Goal: Information Seeking & Learning: Check status

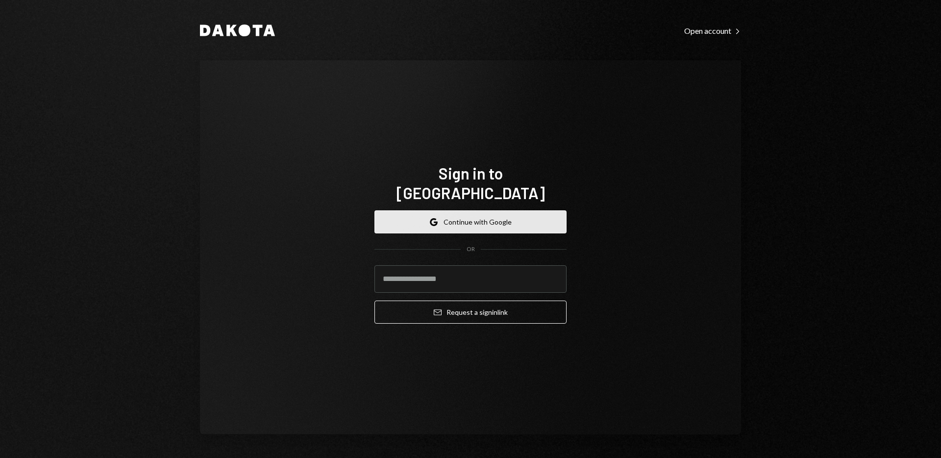
click at [426, 217] on button "Google Continue with Google" at bounding box center [470, 221] width 192 height 23
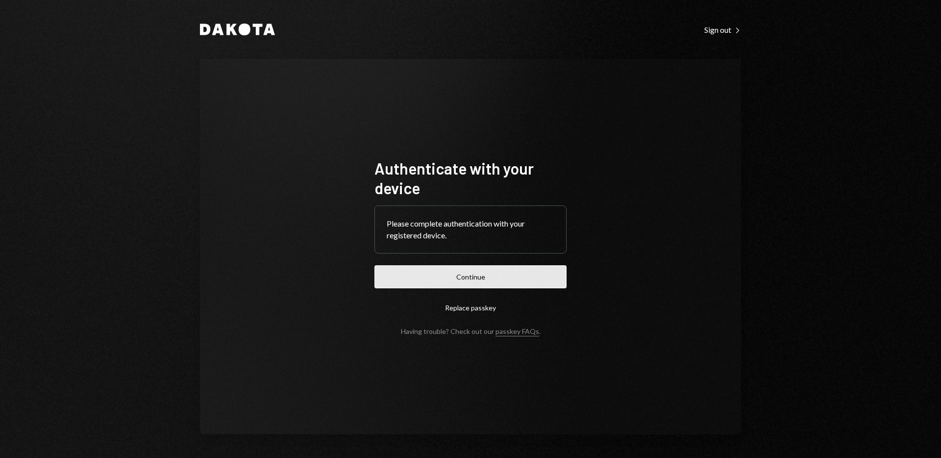
click at [467, 272] on button "Continue" at bounding box center [470, 276] width 192 height 23
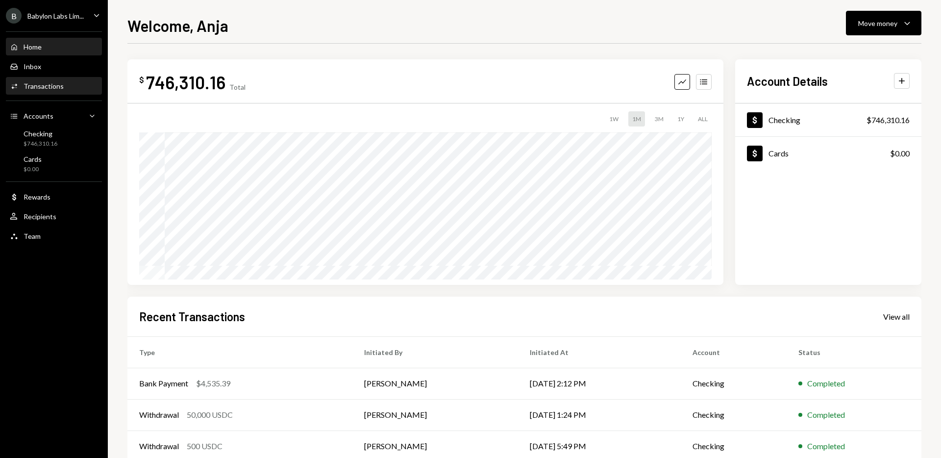
click at [42, 94] on div "Activities Transactions" at bounding box center [54, 86] width 88 height 17
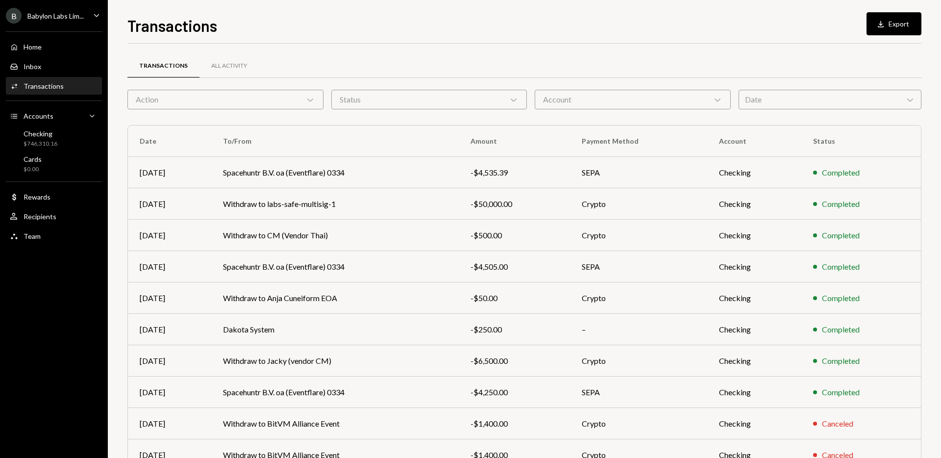
click at [786, 87] on div "Transactions All Activity" at bounding box center [524, 71] width 794 height 36
click at [795, 101] on div "Date Chevron Down" at bounding box center [830, 100] width 183 height 20
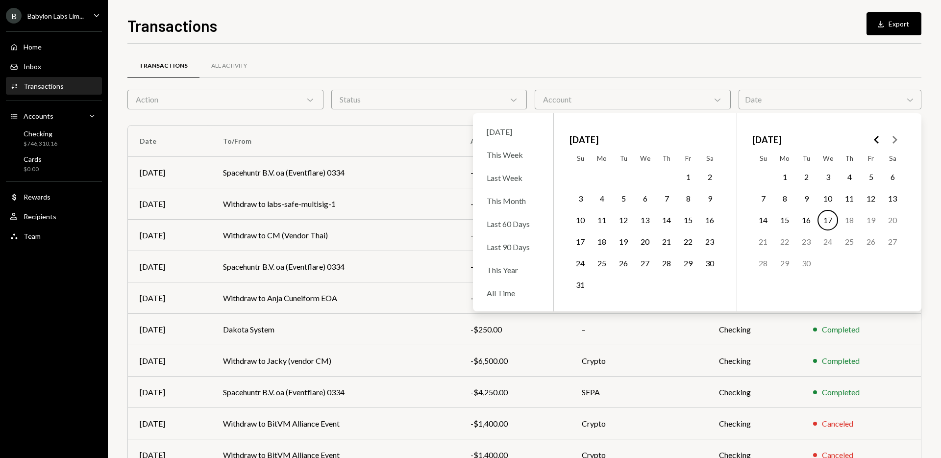
click at [877, 139] on icon "Go to the Previous Month" at bounding box center [877, 140] width 12 height 12
click at [760, 262] on button "26" at bounding box center [763, 263] width 21 height 21
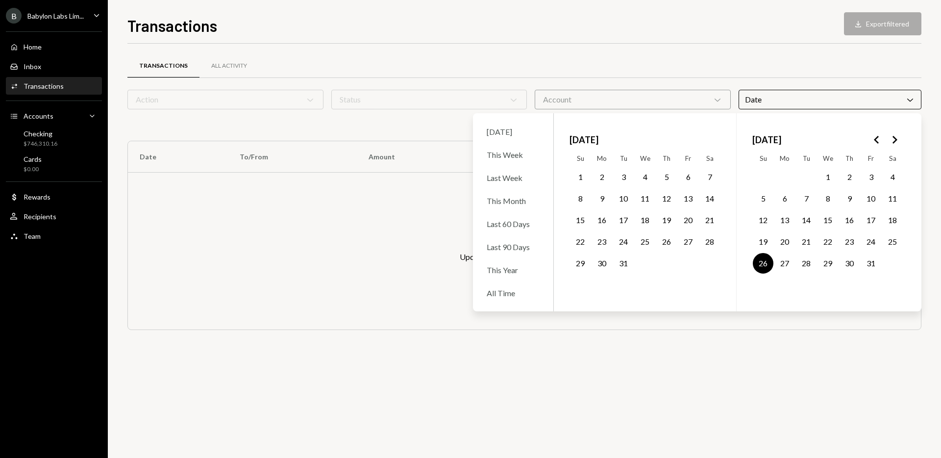
click at [870, 262] on button "31" at bounding box center [871, 263] width 21 height 21
click at [726, 56] on div "Transactions All Activity" at bounding box center [524, 65] width 794 height 25
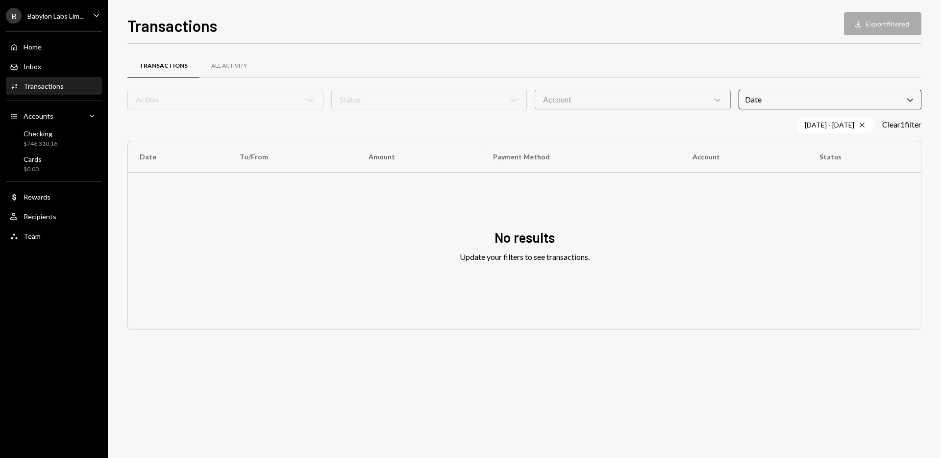
click at [63, 15] on div "Babylon Labs Lim..." at bounding box center [55, 16] width 56 height 8
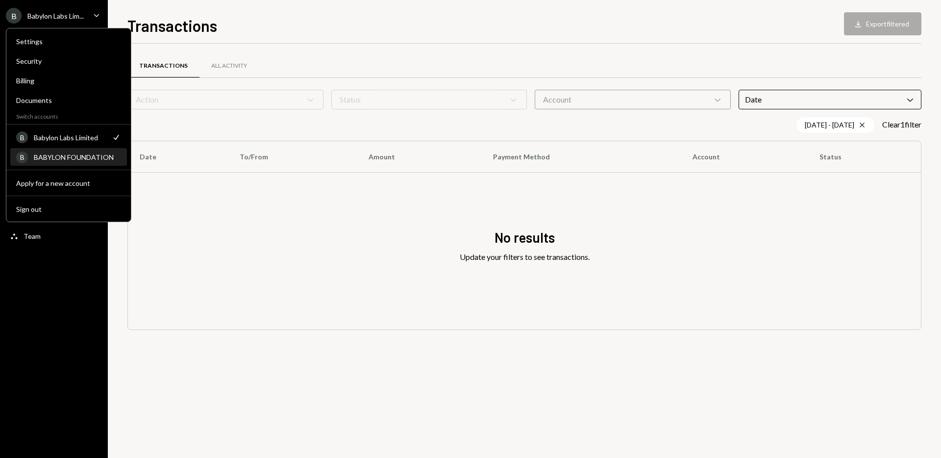
click at [49, 160] on div "BABYLON FOUNDATION" at bounding box center [77, 157] width 87 height 8
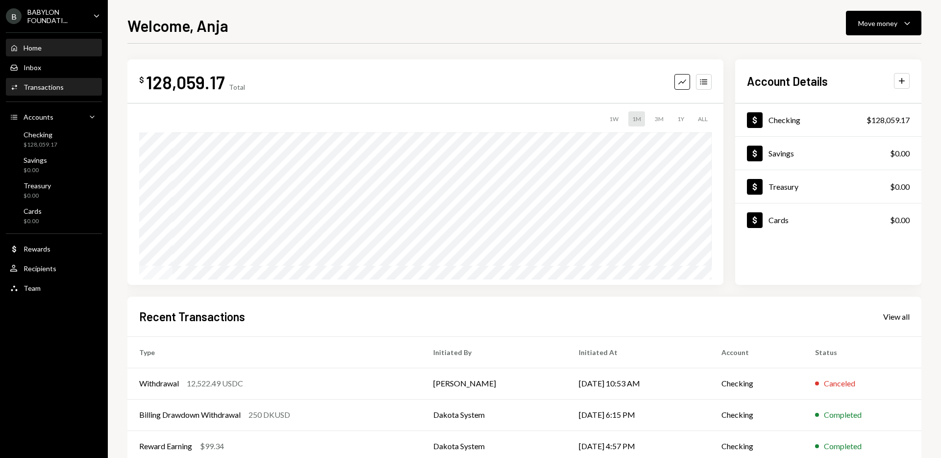
click at [52, 77] on div "Home Home Inbox Inbox Activities Transactions Accounts Accounts Caret Down Chec…" at bounding box center [54, 162] width 108 height 272
click at [47, 79] on div "Activities Transactions" at bounding box center [54, 87] width 88 height 17
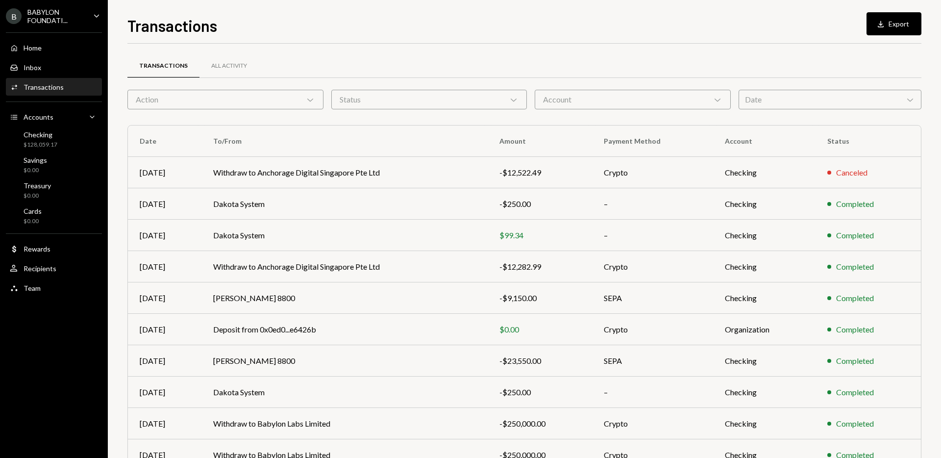
click at [837, 95] on div "Date Chevron Down" at bounding box center [830, 100] width 183 height 20
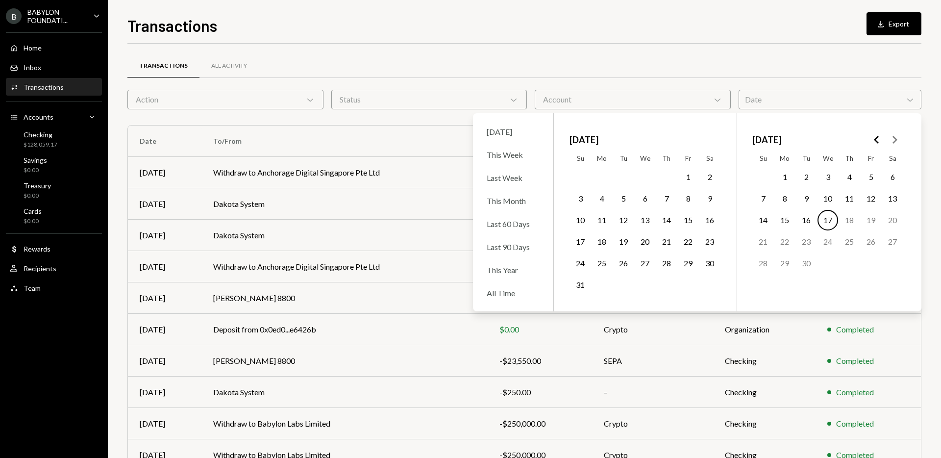
click at [877, 138] on icon "Go to the Previous Month" at bounding box center [877, 140] width 12 height 12
click at [877, 138] on polygon "Go to the Previous Month" at bounding box center [876, 140] width 5 height 8
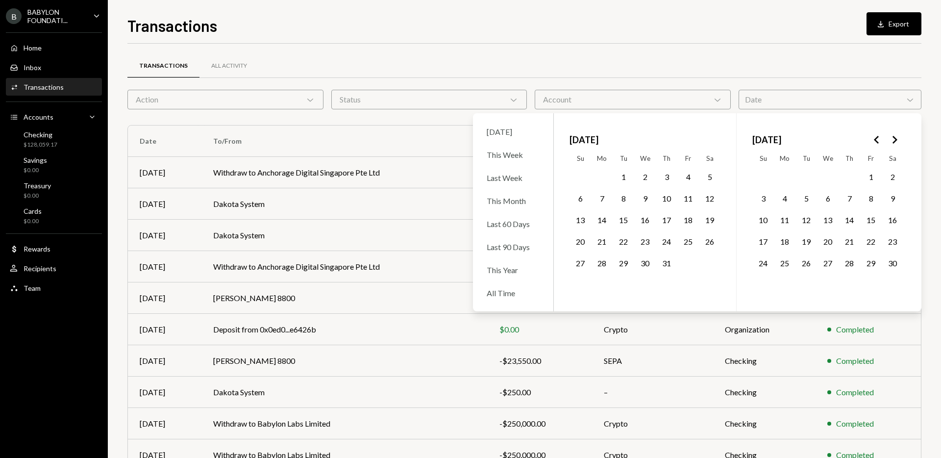
click at [895, 141] on polygon "Go to the Next Month" at bounding box center [895, 140] width 5 height 8
click at [877, 142] on polygon "Go to the Previous Month" at bounding box center [876, 140] width 5 height 8
click at [865, 241] on button "24" at bounding box center [871, 241] width 21 height 21
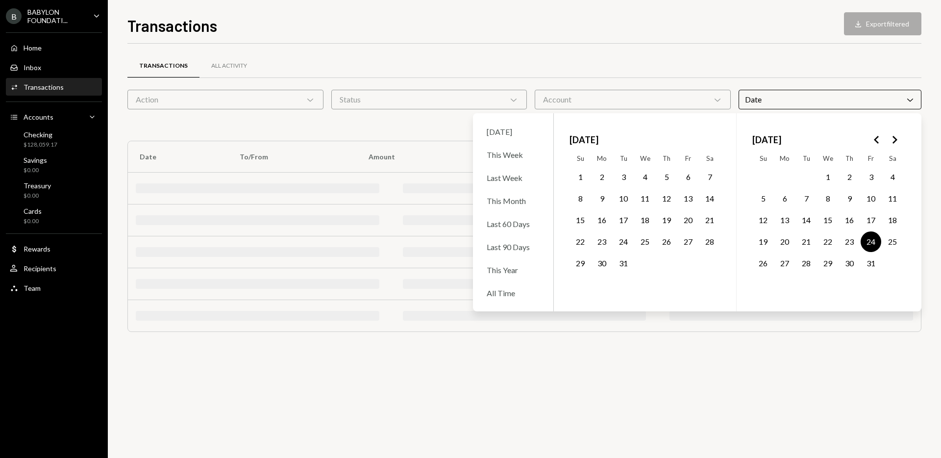
click at [868, 263] on button "31" at bounding box center [871, 263] width 21 height 21
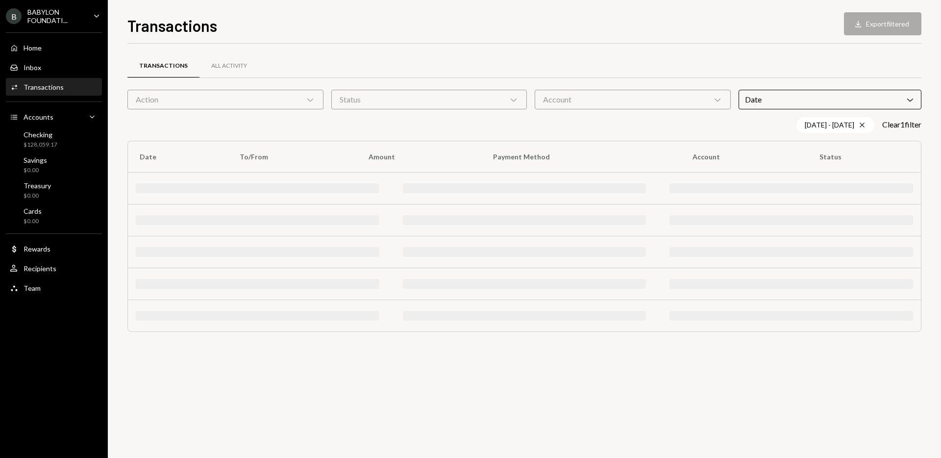
click at [620, 47] on div "Transactions All Activity Action Chevron Down Status Chevron Down Account Chevr…" at bounding box center [524, 198] width 794 height 308
click at [860, 124] on icon "Cross" at bounding box center [862, 125] width 8 height 8
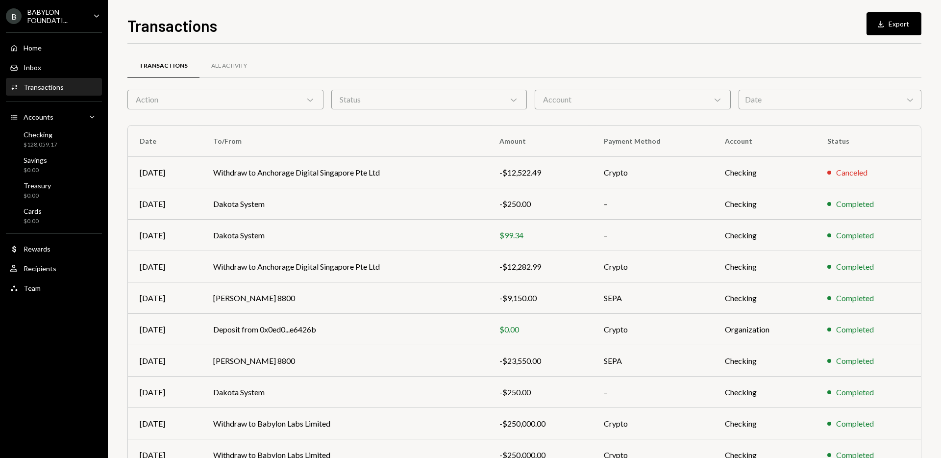
click at [886, 105] on div "Date Chevron Down" at bounding box center [830, 100] width 183 height 20
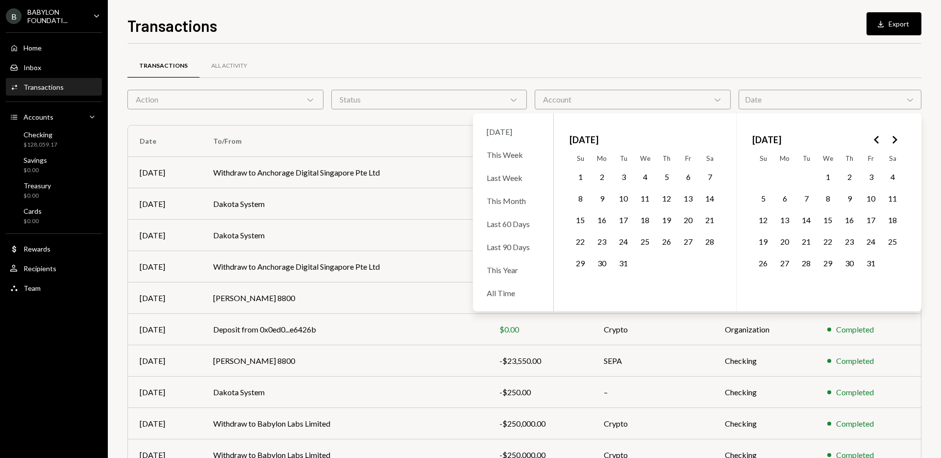
click at [804, 264] on button "28" at bounding box center [806, 263] width 21 height 21
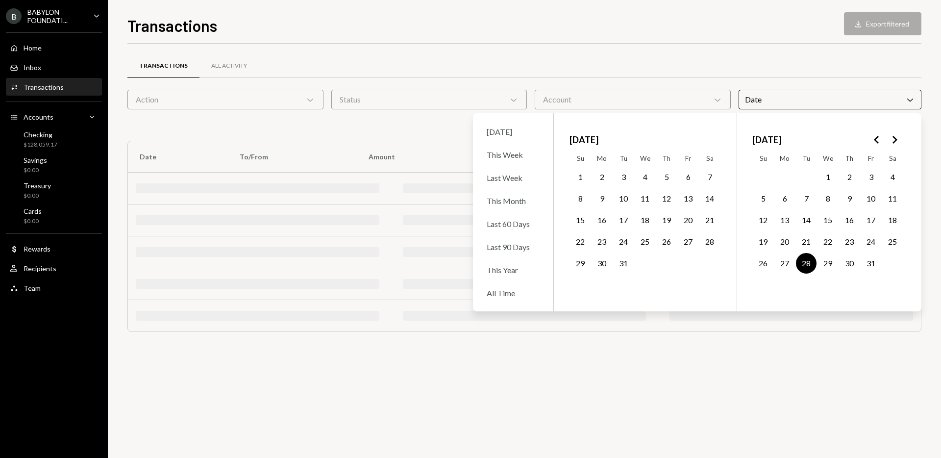
click at [828, 264] on button "29" at bounding box center [828, 263] width 21 height 21
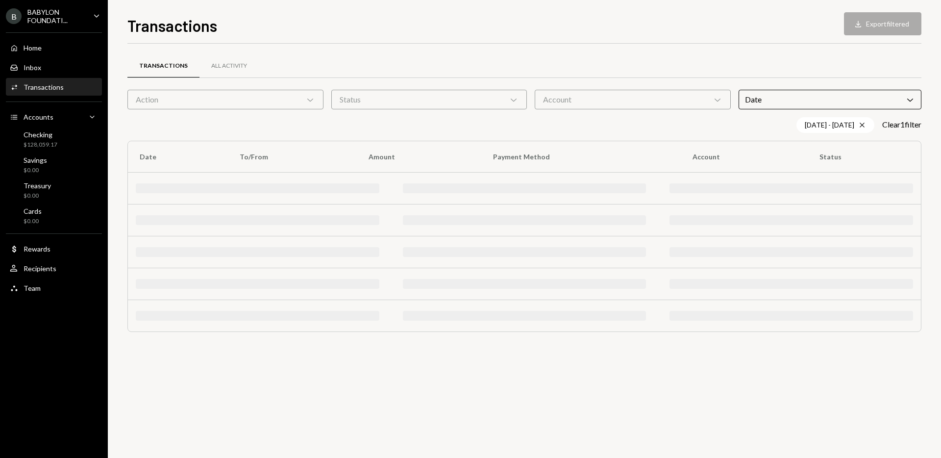
click at [818, 67] on div "Transactions All Activity" at bounding box center [524, 65] width 794 height 25
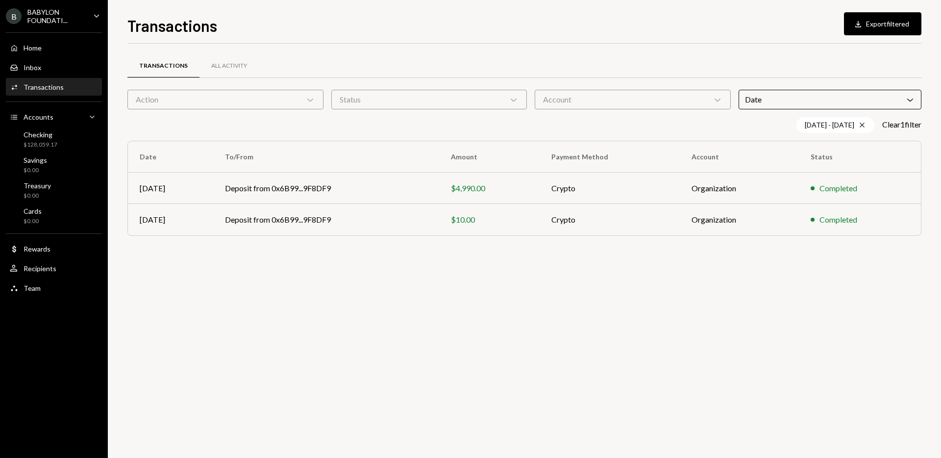
click at [57, 24] on div "BABYLON FOUNDATI..." at bounding box center [56, 16] width 58 height 17
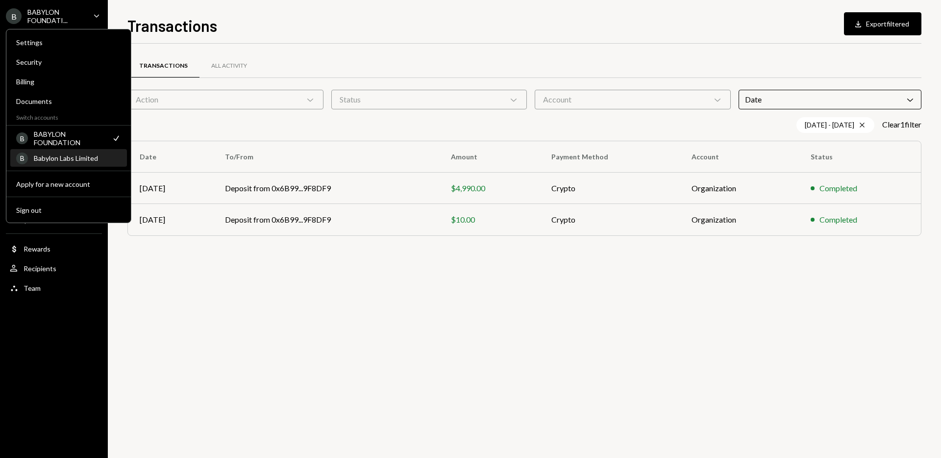
click at [49, 166] on div "B Babylon Labs Limited" at bounding box center [68, 158] width 105 height 17
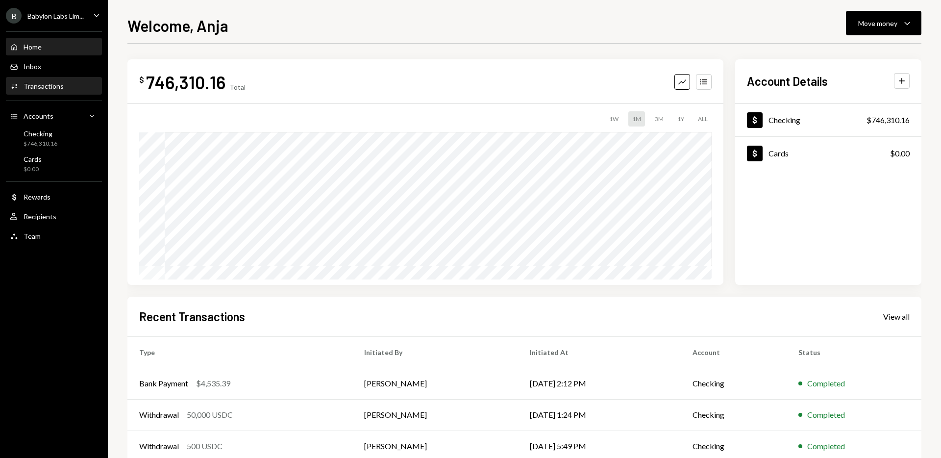
click at [52, 89] on div "Transactions" at bounding box center [44, 86] width 40 height 8
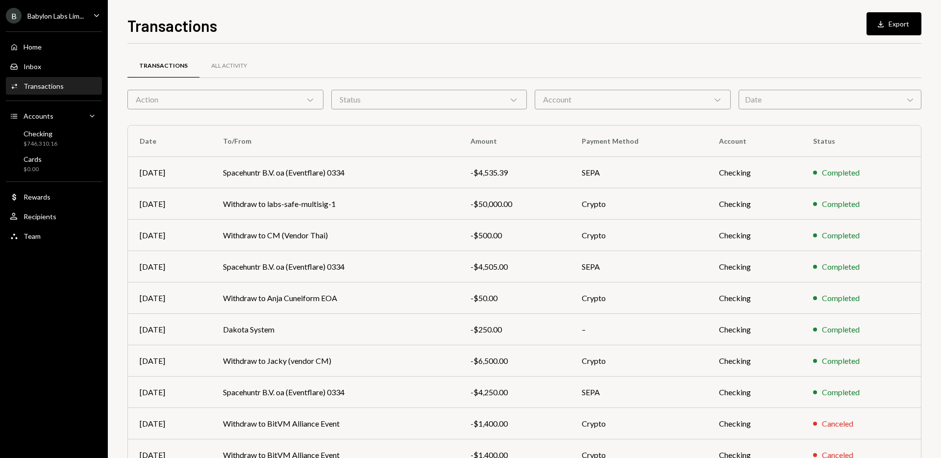
click at [857, 101] on div "Date Chevron Down" at bounding box center [830, 100] width 183 height 20
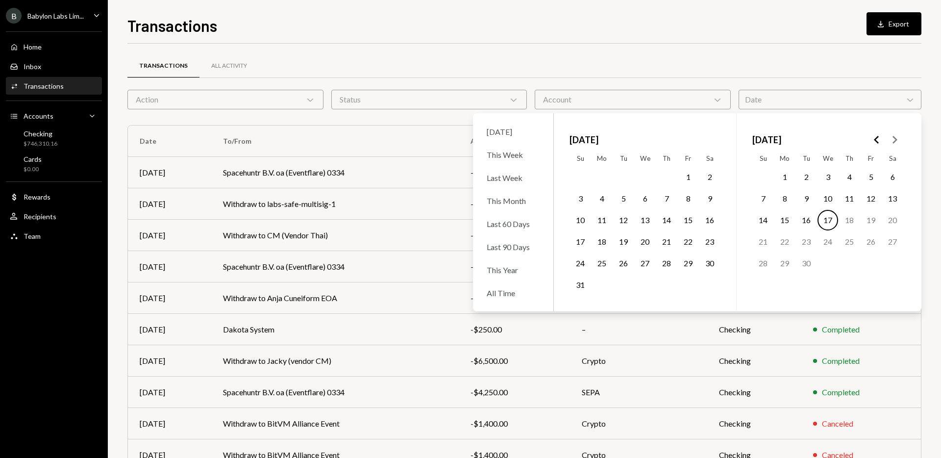
click at [873, 139] on icon "Go to the Previous Month" at bounding box center [877, 140] width 12 height 12
click at [753, 263] on button "26" at bounding box center [763, 263] width 21 height 21
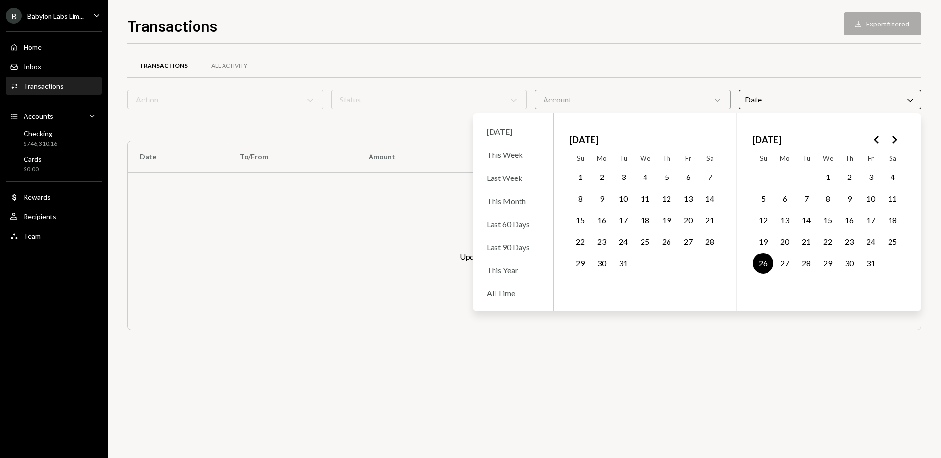
click at [871, 263] on button "31" at bounding box center [871, 263] width 21 height 21
click at [682, 74] on div "Transactions All Activity" at bounding box center [524, 65] width 794 height 25
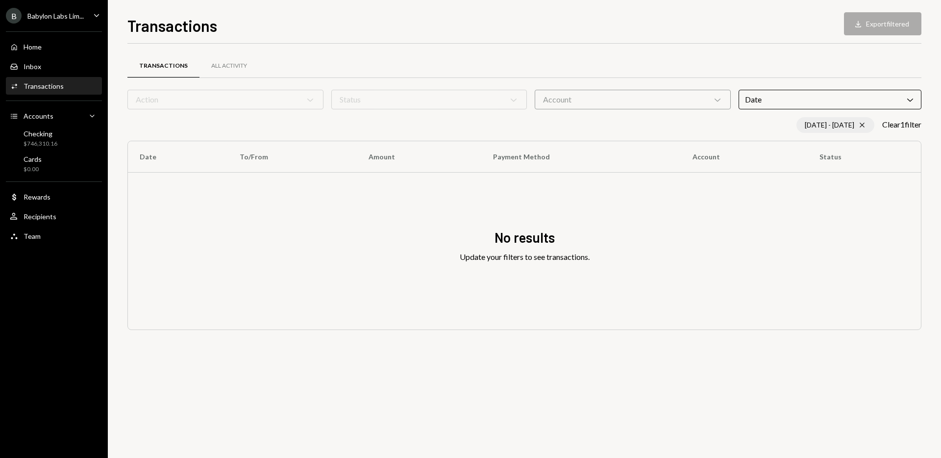
click at [860, 124] on icon "Cross" at bounding box center [862, 125] width 8 height 8
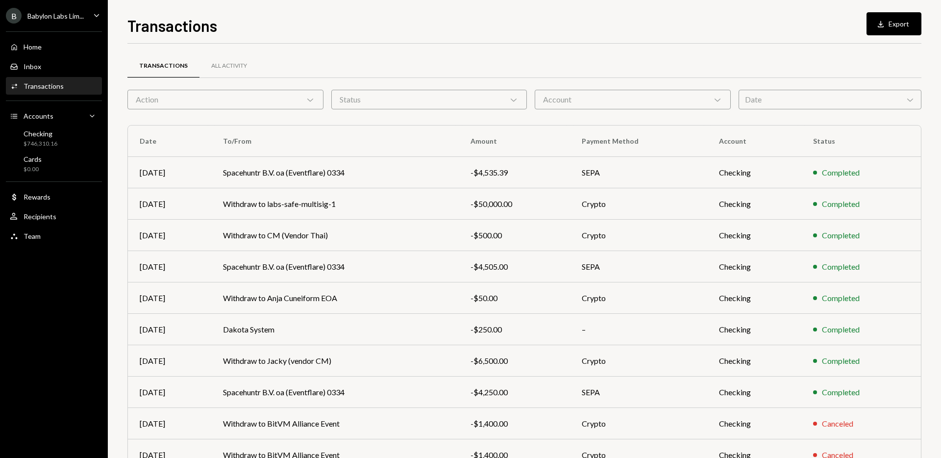
click at [794, 95] on div "Date Chevron Down" at bounding box center [830, 100] width 183 height 20
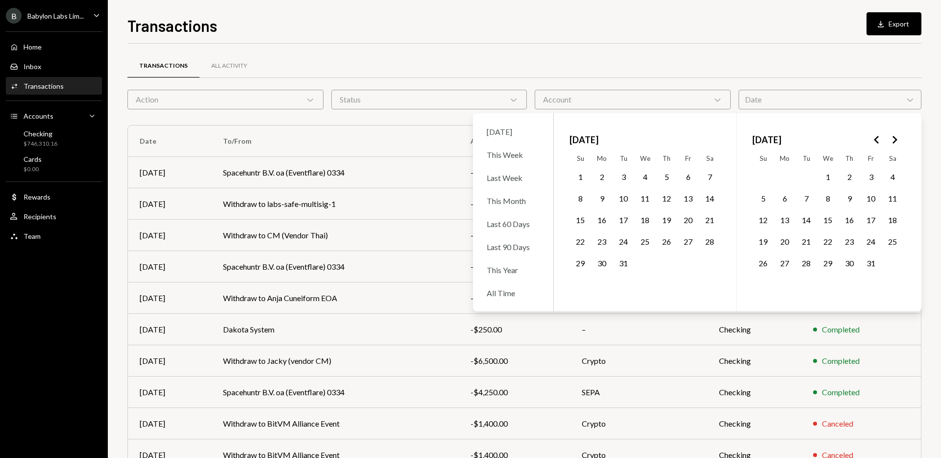
click at [783, 266] on button "27" at bounding box center [784, 263] width 21 height 21
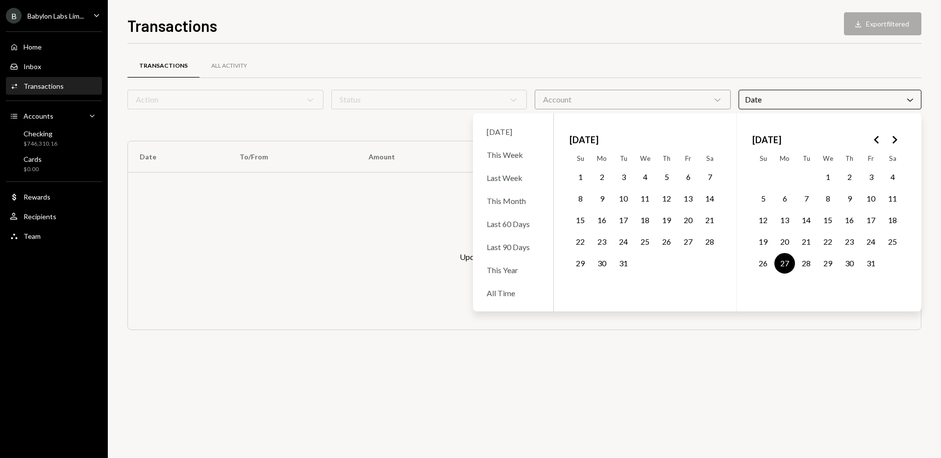
click at [898, 140] on icon "Go to the Next Month" at bounding box center [895, 140] width 12 height 12
click at [889, 199] on button "8" at bounding box center [892, 198] width 21 height 21
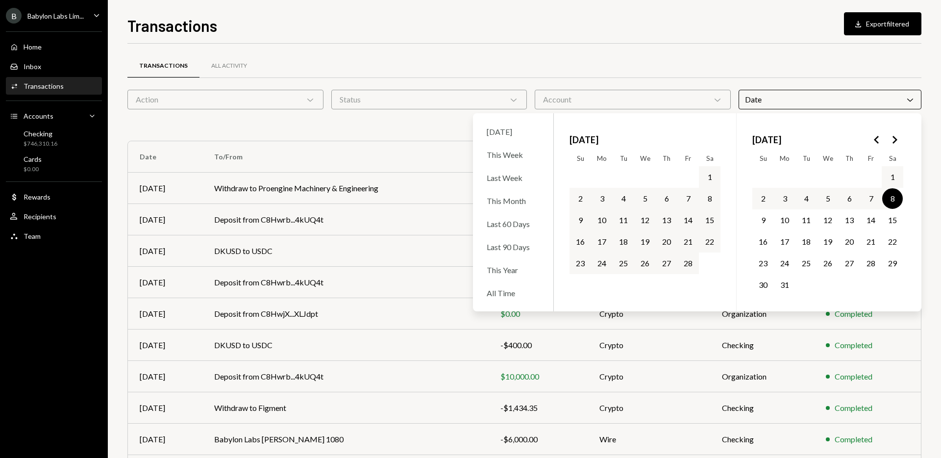
click at [708, 197] on button "8" at bounding box center [709, 198] width 21 height 21
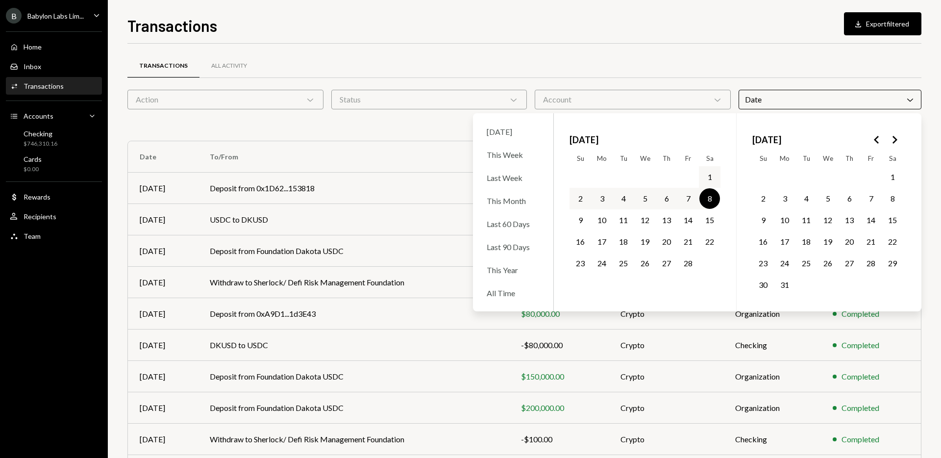
click at [720, 60] on div "Transactions All Activity" at bounding box center [524, 65] width 794 height 25
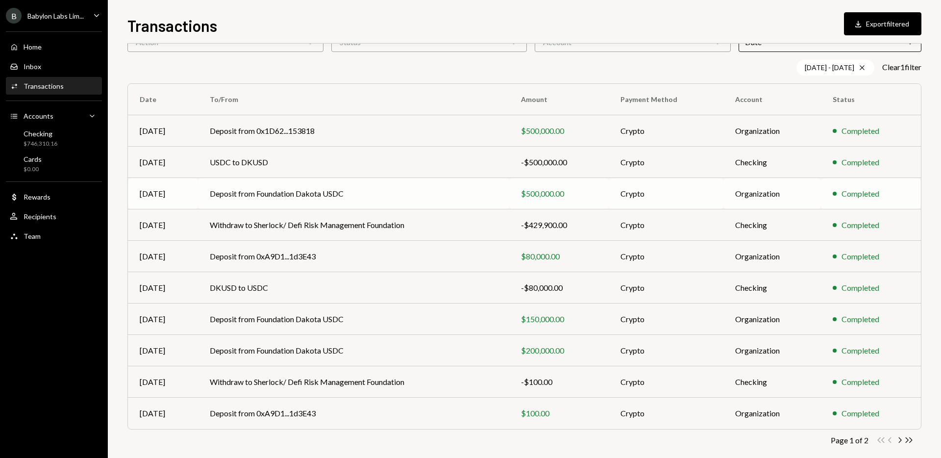
scroll to position [70, 0]
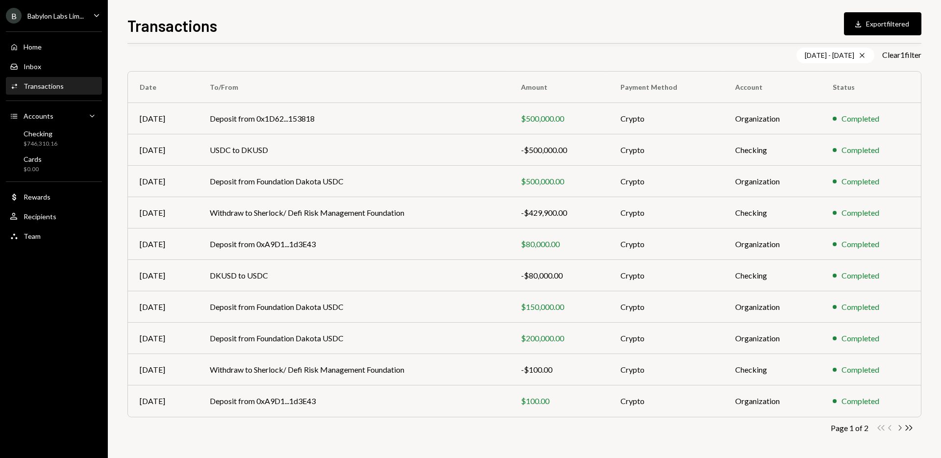
click at [897, 426] on icon "Chevron Right" at bounding box center [899, 427] width 9 height 9
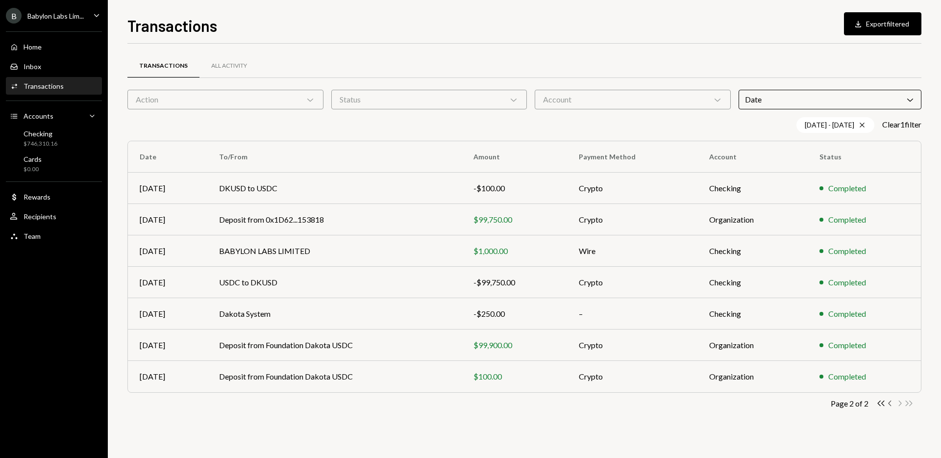
click at [890, 403] on icon "Chevron Left" at bounding box center [890, 402] width 9 height 9
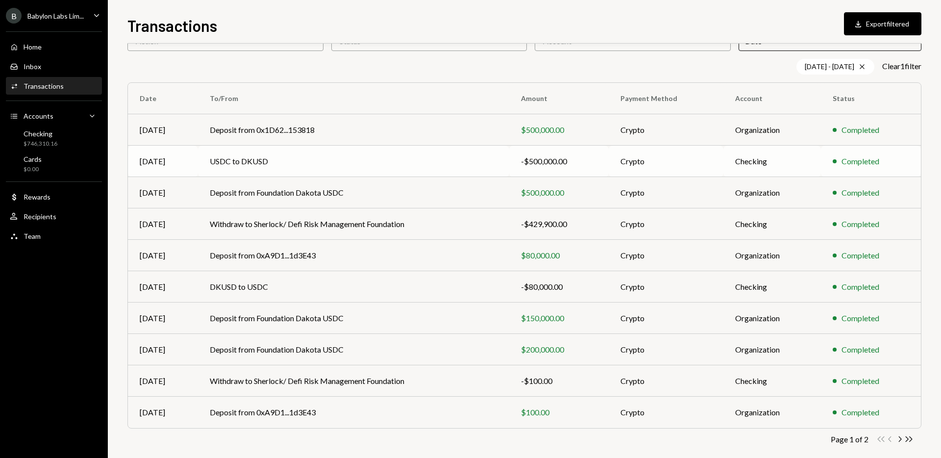
scroll to position [57, 0]
click at [58, 21] on div "B Babylon Labs Lim..." at bounding box center [45, 16] width 78 height 16
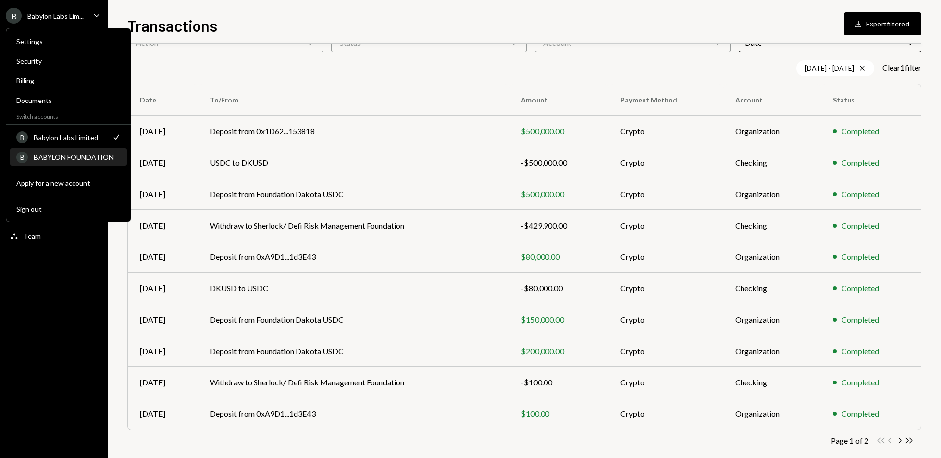
click at [68, 160] on div "BABYLON FOUNDATION" at bounding box center [77, 157] width 87 height 8
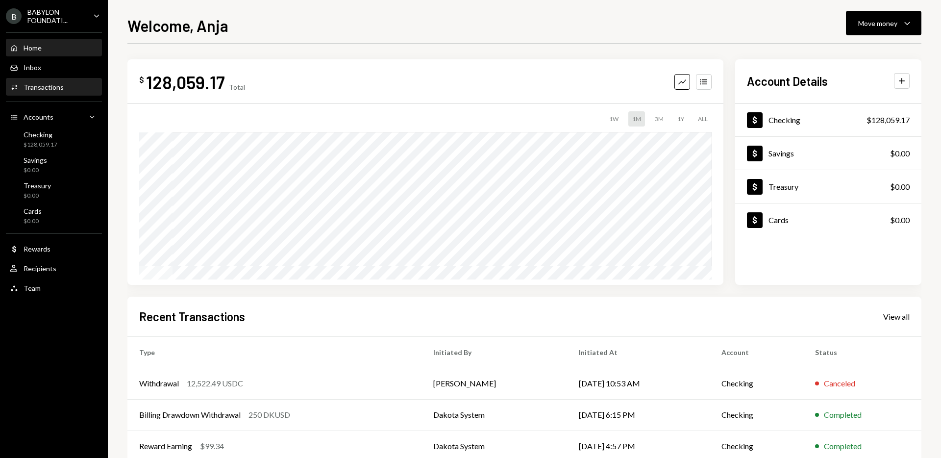
click at [13, 91] on icon "Activities" at bounding box center [14, 87] width 9 height 9
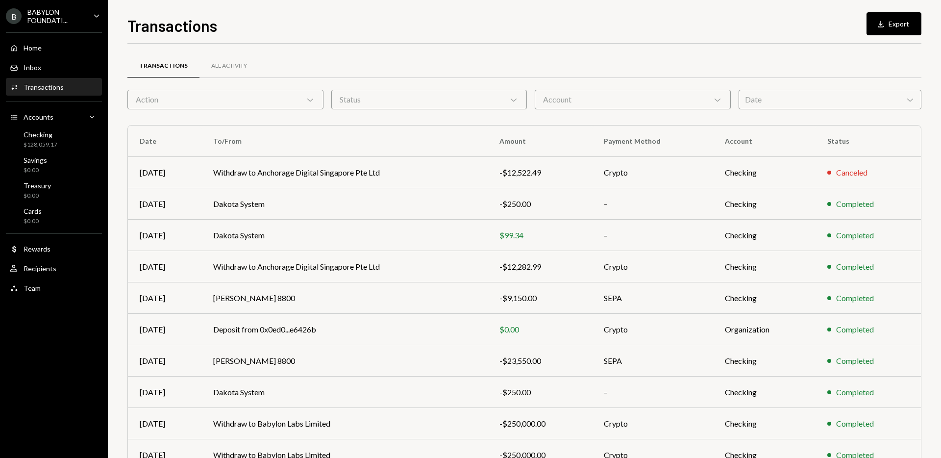
click at [772, 108] on div "Date Chevron Down" at bounding box center [830, 100] width 183 height 20
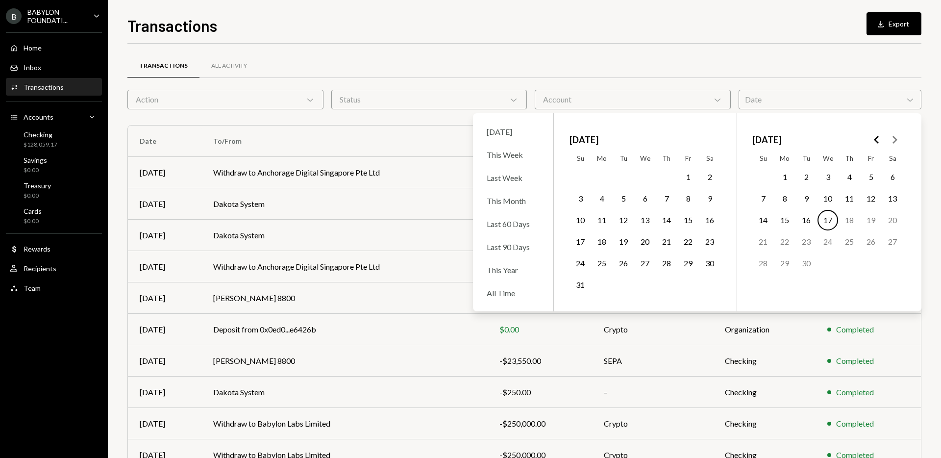
click at [880, 138] on icon "Go to the Previous Month" at bounding box center [877, 140] width 12 height 12
click at [783, 261] on button "27" at bounding box center [784, 263] width 21 height 21
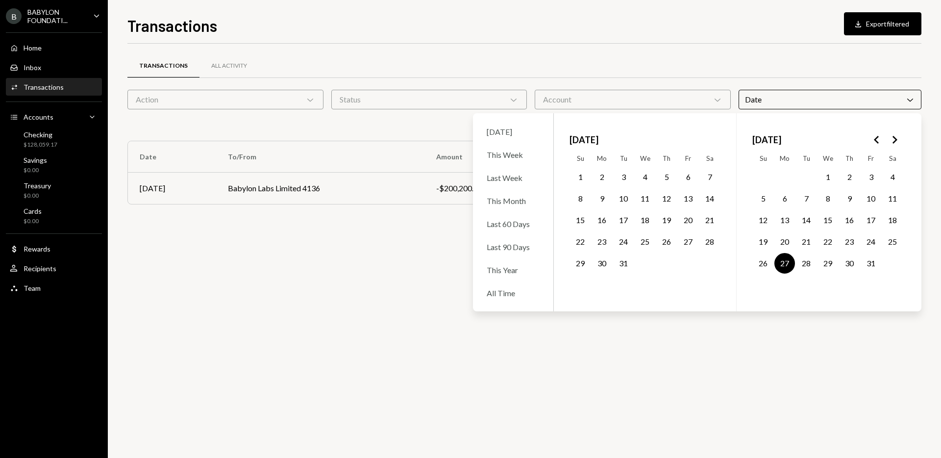
click at [875, 264] on button "31" at bounding box center [871, 263] width 21 height 21
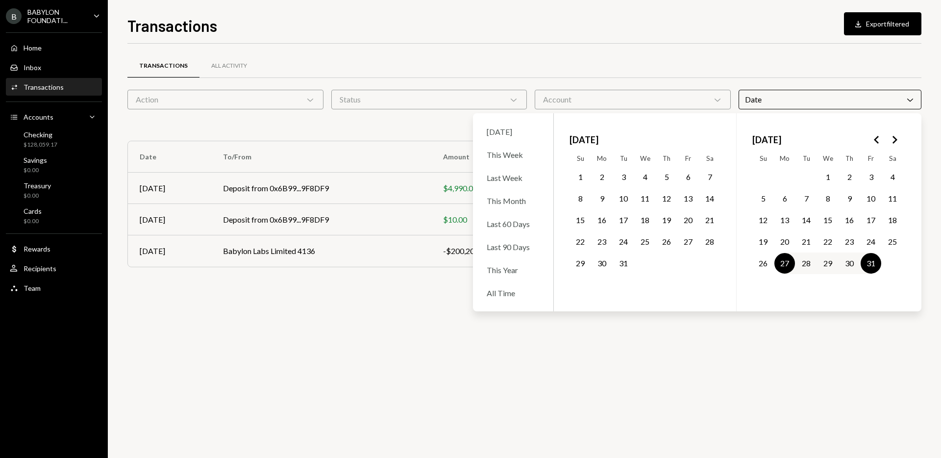
click at [671, 57] on div "Transactions All Activity" at bounding box center [524, 65] width 794 height 25
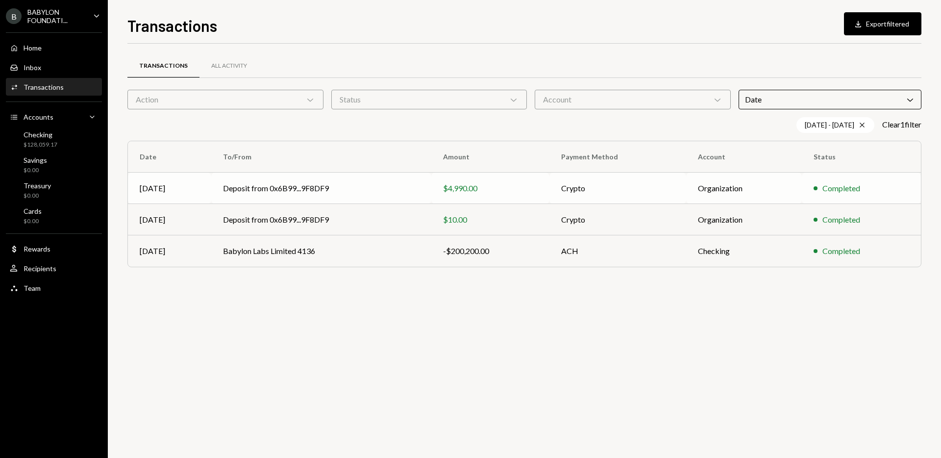
click at [292, 188] on td "Deposit from 0x6B99...9F8DF9" at bounding box center [321, 188] width 220 height 31
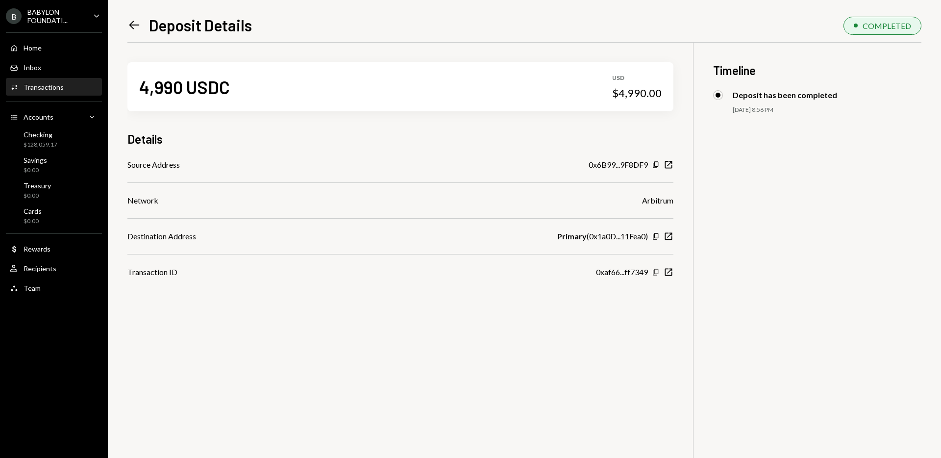
click at [657, 273] on icon "Copy" at bounding box center [656, 272] width 8 height 8
click at [135, 28] on icon "Left Arrow" at bounding box center [134, 25] width 14 height 14
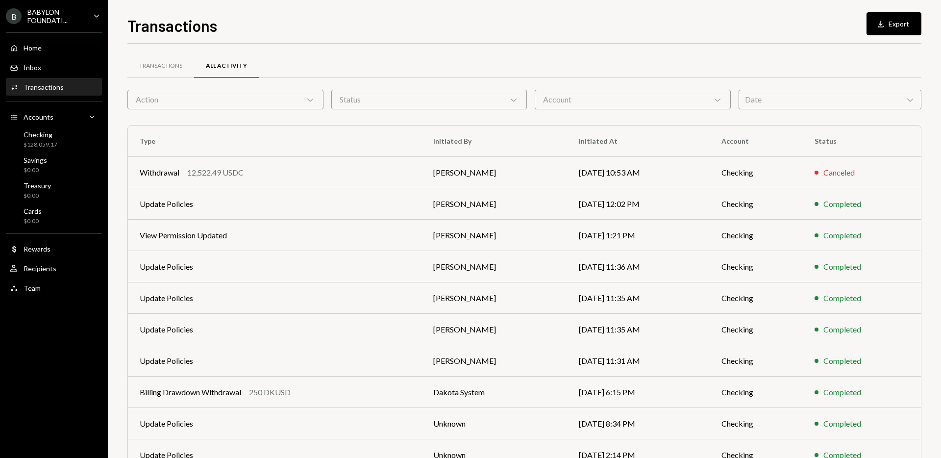
click at [794, 96] on div "Date Chevron Down" at bounding box center [830, 100] width 183 height 20
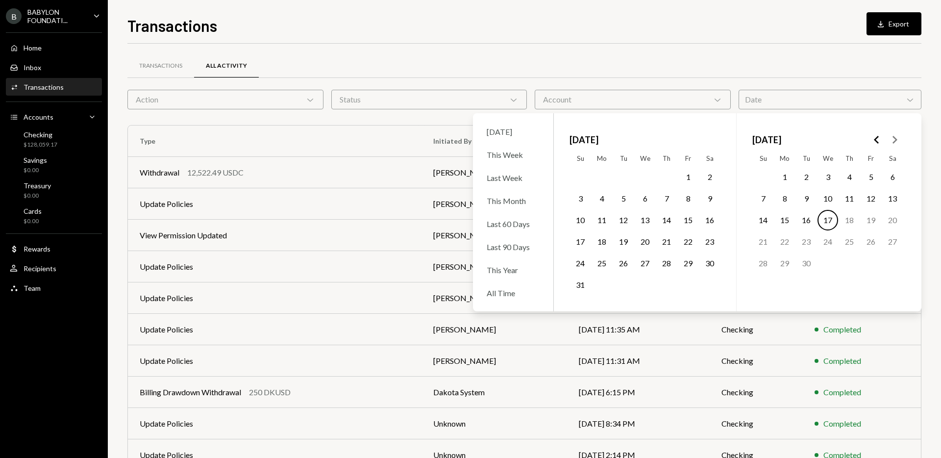
click at [879, 137] on icon "Go to the Previous Month" at bounding box center [877, 140] width 12 height 12
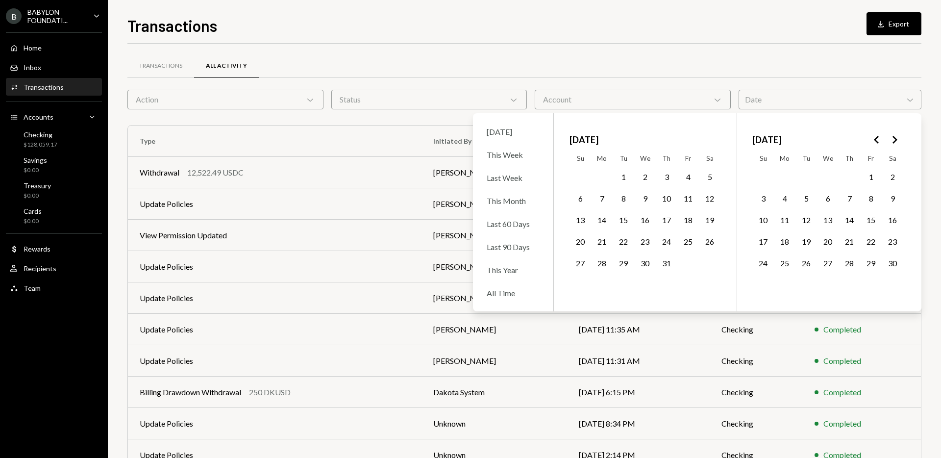
click at [898, 140] on icon "Go to the Next Month" at bounding box center [895, 140] width 12 height 12
click at [875, 142] on icon "Go to the Previous Month" at bounding box center [877, 140] width 12 height 12
click at [852, 242] on button "23" at bounding box center [849, 241] width 21 height 21
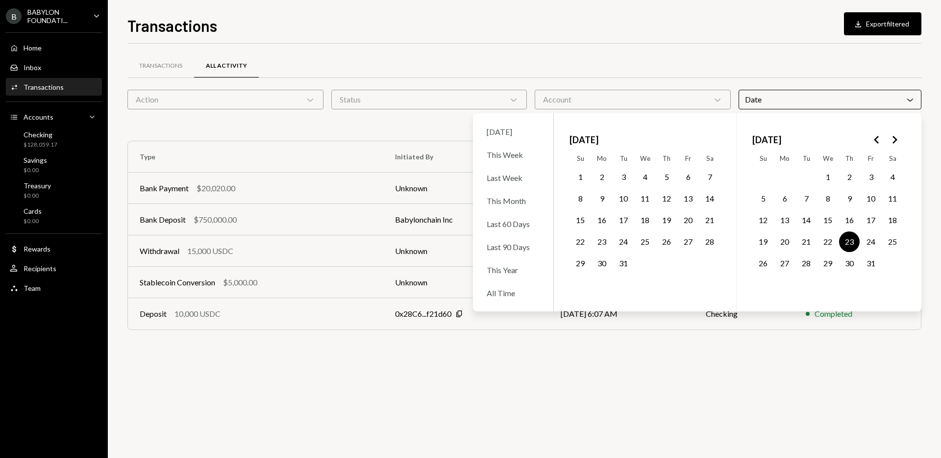
click at [828, 263] on button "29" at bounding box center [828, 263] width 21 height 21
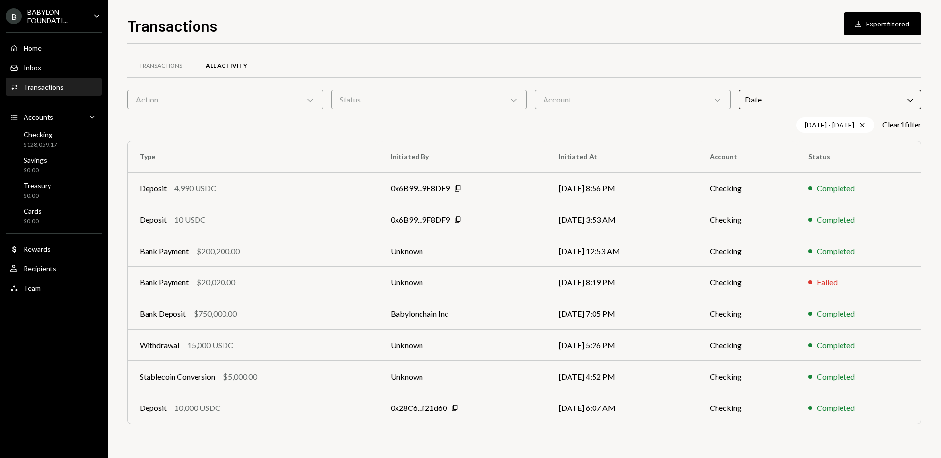
click at [653, 69] on div "Transactions All Activity" at bounding box center [524, 65] width 794 height 25
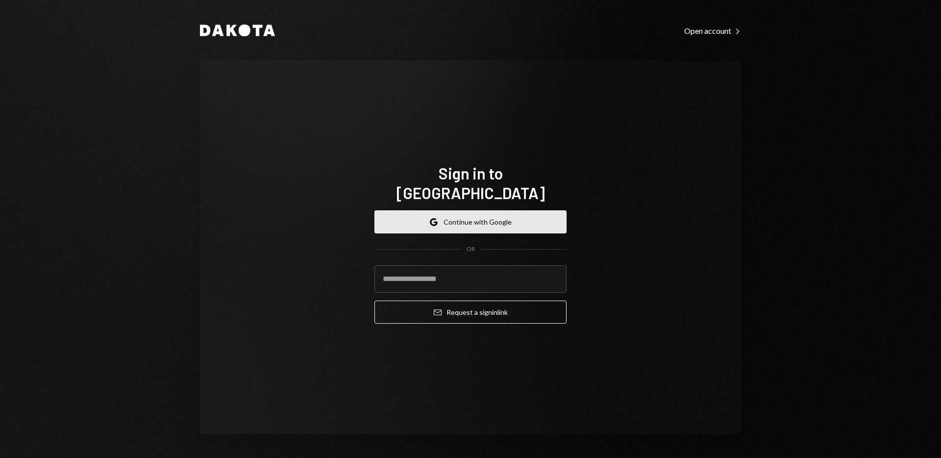
click at [480, 211] on button "Google Continue with Google" at bounding box center [470, 221] width 192 height 23
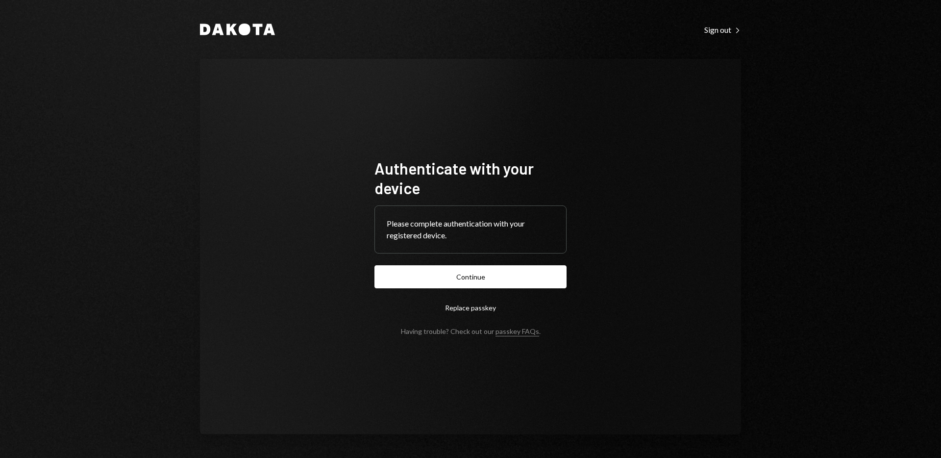
click at [471, 290] on form "Authenticate with your device Please complete authentication with your register…" at bounding box center [470, 246] width 192 height 177
click at [471, 286] on button "Continue" at bounding box center [470, 276] width 192 height 23
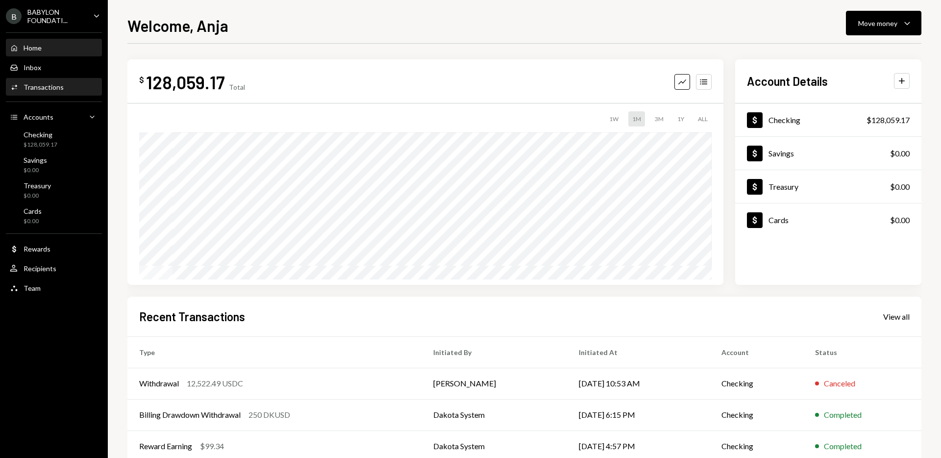
click at [49, 81] on div "Activities Transactions" at bounding box center [54, 87] width 88 height 17
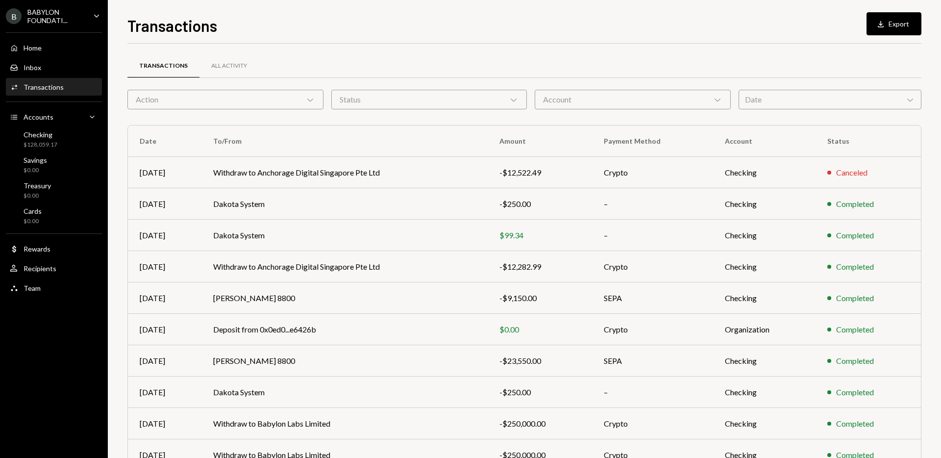
click at [811, 98] on div "Date Chevron Down" at bounding box center [830, 100] width 183 height 20
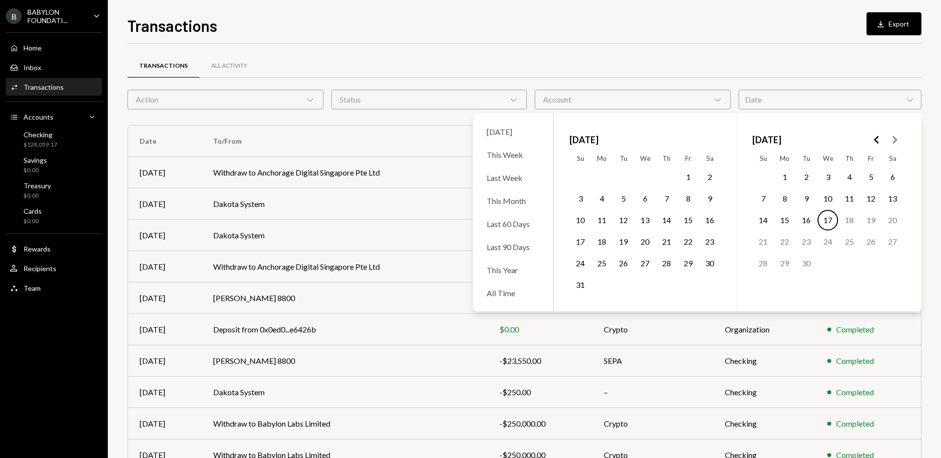
click at [876, 138] on polygon "Go to the Previous Month" at bounding box center [876, 140] width 5 height 8
click at [825, 261] on button "29" at bounding box center [828, 263] width 21 height 21
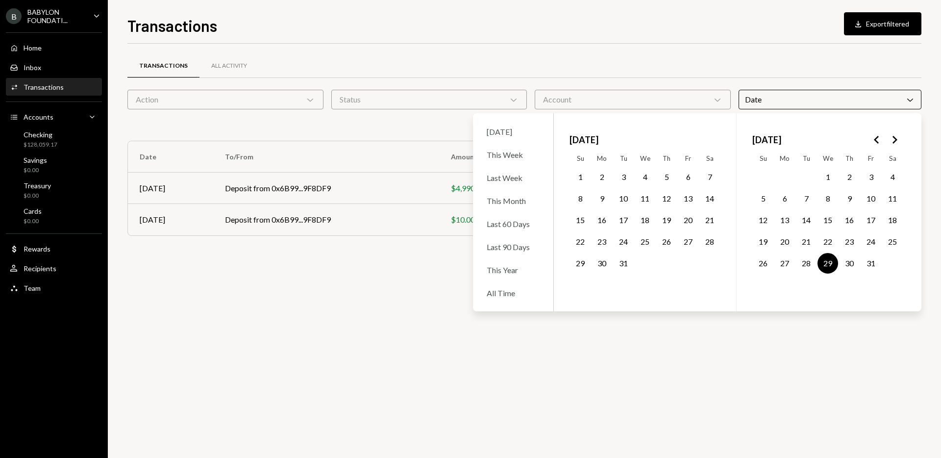
click at [446, 43] on div at bounding box center [524, 43] width 794 height 0
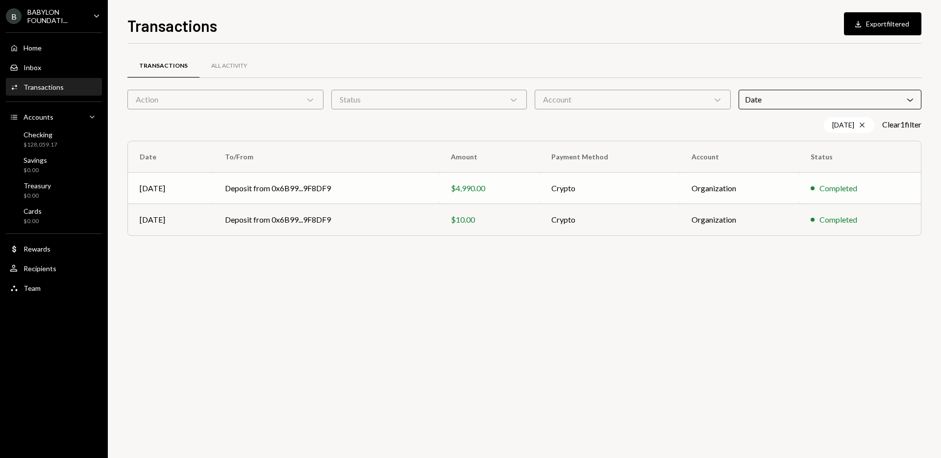
click at [274, 190] on td "Deposit from 0x6B99...9F8DF9" at bounding box center [325, 188] width 225 height 31
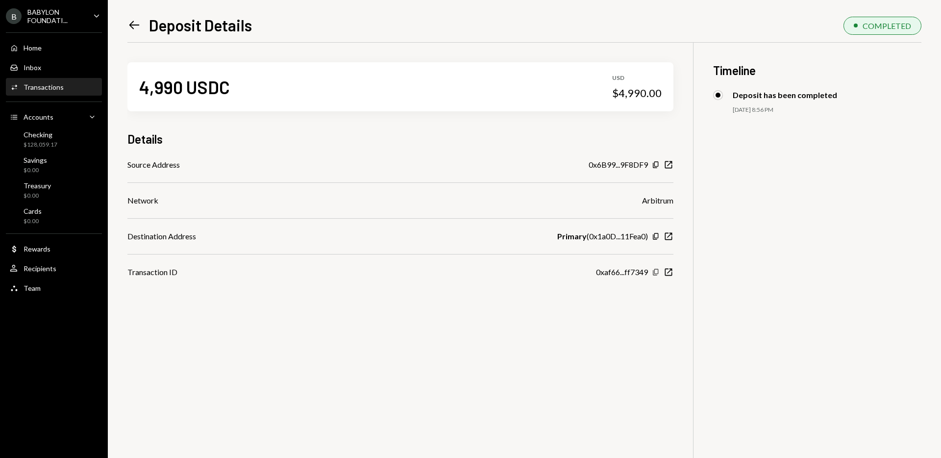
click at [655, 273] on icon "button" at bounding box center [655, 272] width 5 height 6
click at [131, 27] on icon at bounding box center [134, 25] width 10 height 8
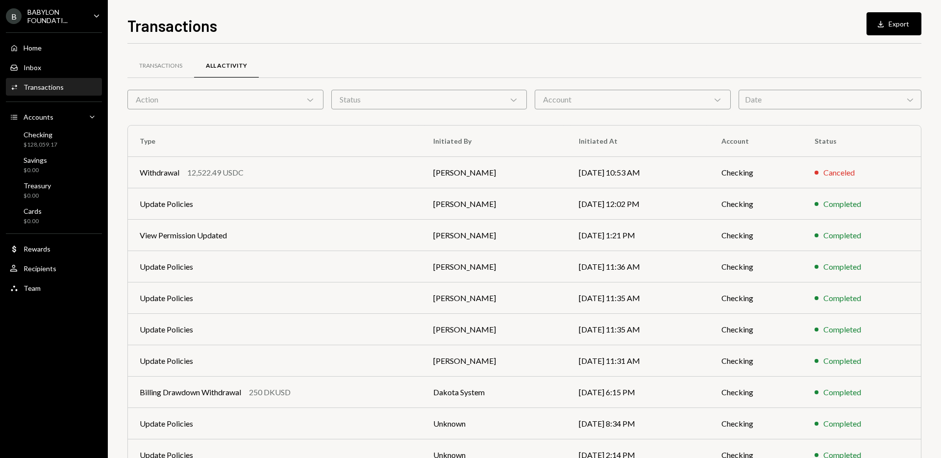
click at [795, 97] on div "Date Chevron Down" at bounding box center [830, 100] width 183 height 20
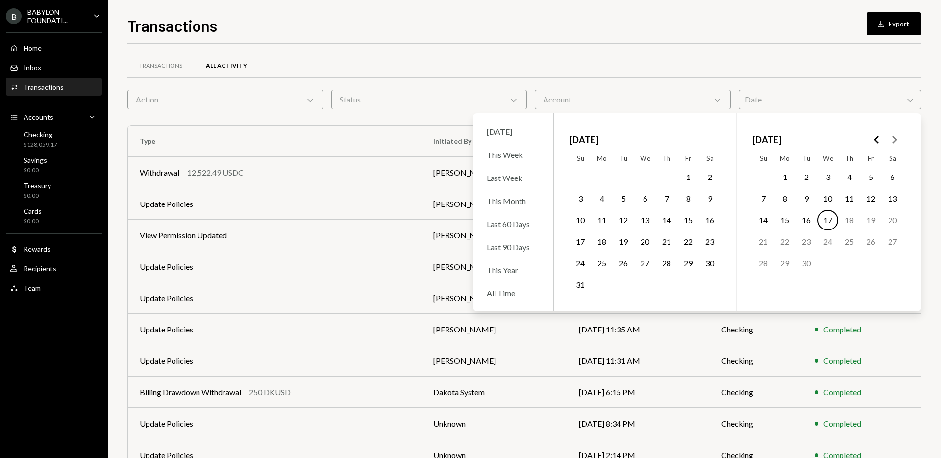
click at [873, 140] on icon "Go to the Previous Month" at bounding box center [877, 140] width 12 height 12
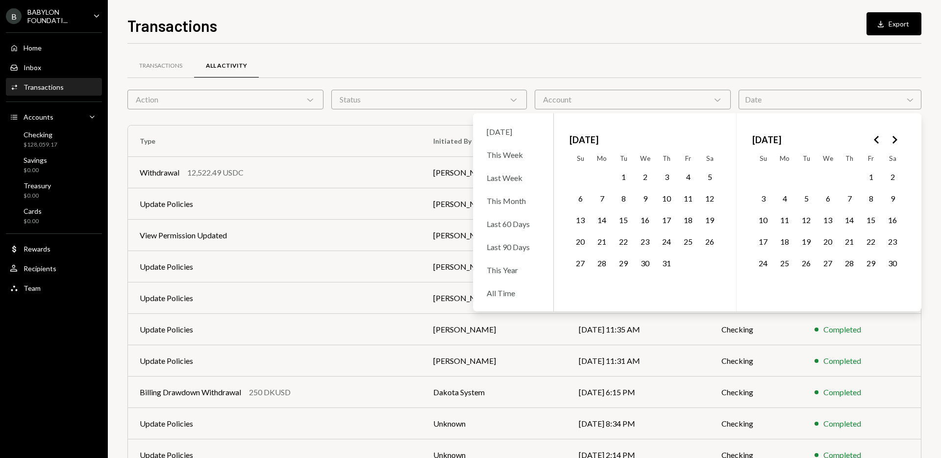
click at [895, 140] on polygon "Go to the Next Month" at bounding box center [895, 140] width 5 height 8
click at [830, 263] on button "29" at bounding box center [828, 263] width 21 height 21
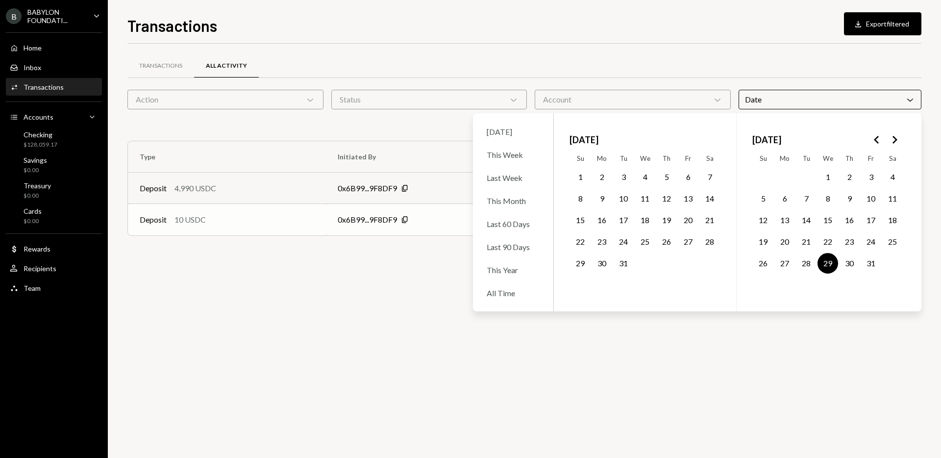
click at [200, 221] on div "10 USDC" at bounding box center [189, 220] width 31 height 12
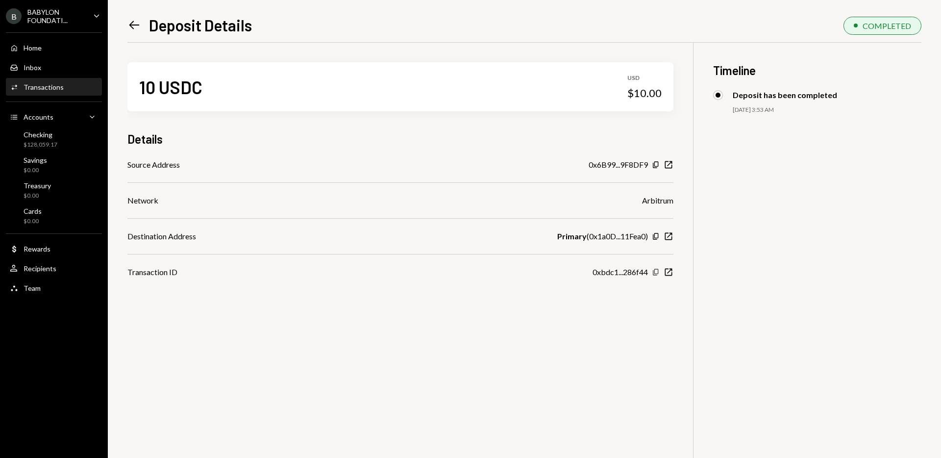
click at [654, 273] on icon "button" at bounding box center [655, 272] width 5 height 6
click at [655, 166] on icon "button" at bounding box center [655, 164] width 5 height 6
